Goal: Entertainment & Leisure: Browse casually

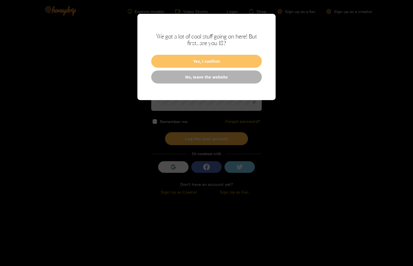
click at [178, 56] on button "Yes, I confirm" at bounding box center [206, 61] width 111 height 13
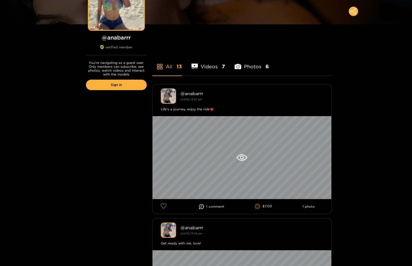
scroll to position [28, 0]
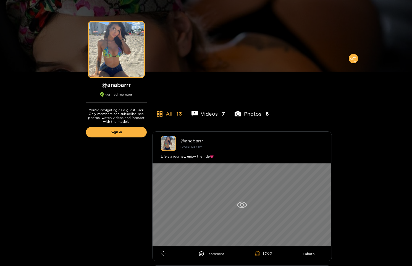
click at [208, 183] on div at bounding box center [242, 204] width 179 height 83
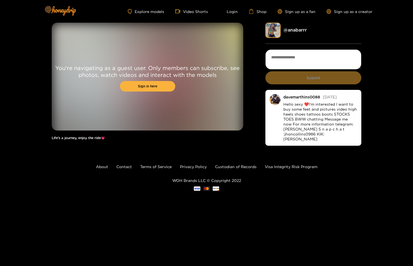
drag, startPoint x: 184, startPoint y: 124, endPoint x: 187, endPoint y: 120, distance: 5.3
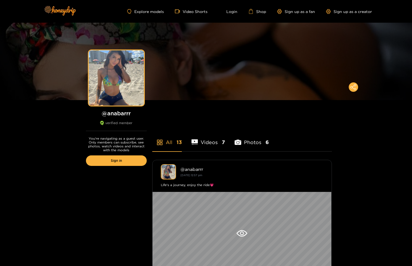
drag, startPoint x: 139, startPoint y: 118, endPoint x: 157, endPoint y: 114, distance: 18.8
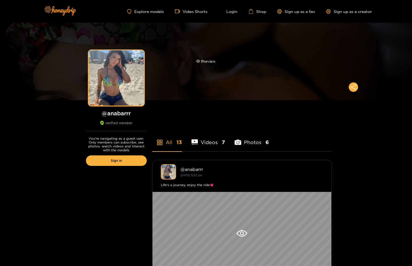
drag, startPoint x: 285, startPoint y: 58, endPoint x: 290, endPoint y: 49, distance: 11.0
